Goal: Check status: Check status

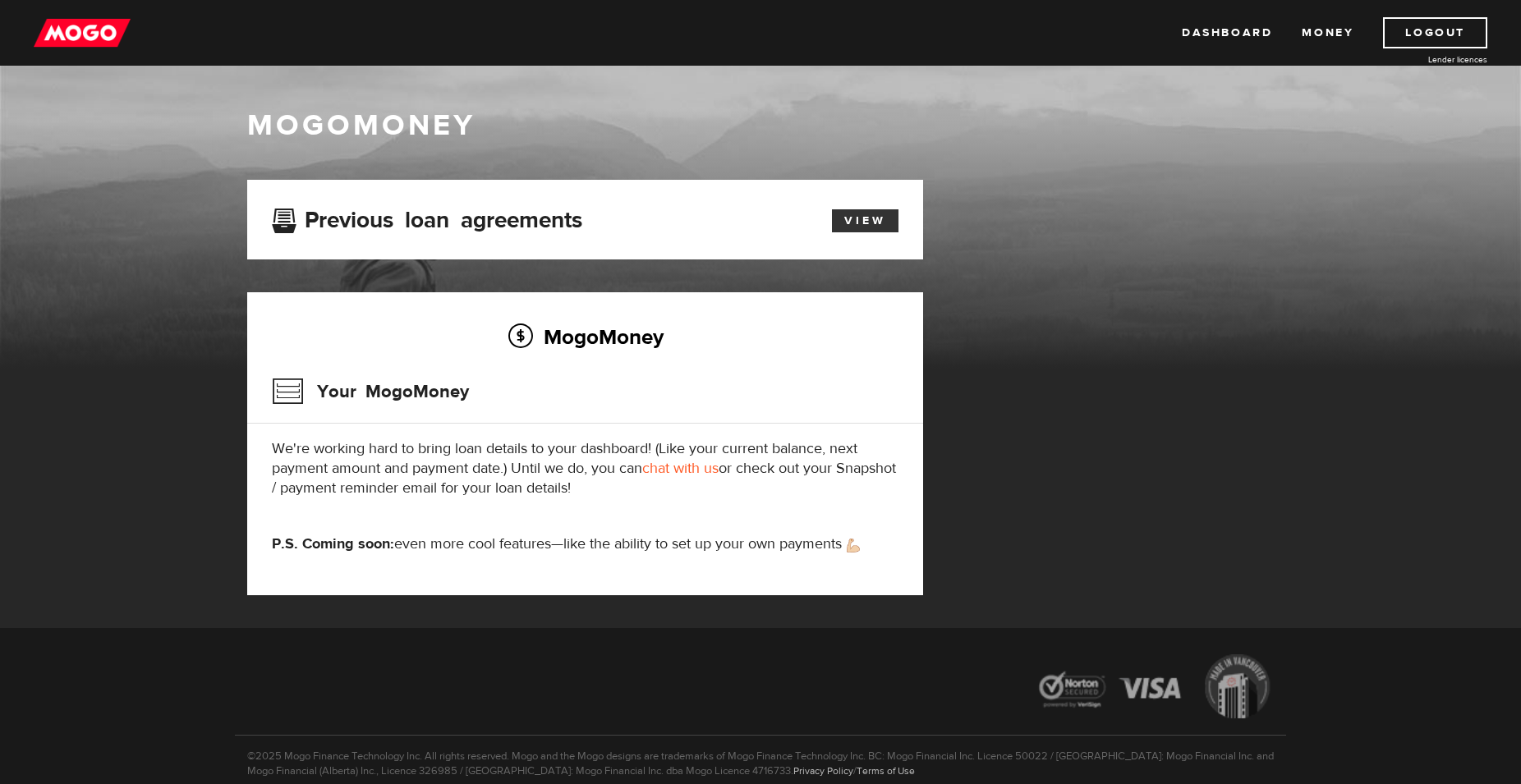
click at [867, 218] on link "View" at bounding box center [866, 221] width 67 height 23
click at [1472, 747] on button "Open LiveChat chat widget" at bounding box center [1490, 746] width 49 height 49
